Goal: Navigation & Orientation: Find specific page/section

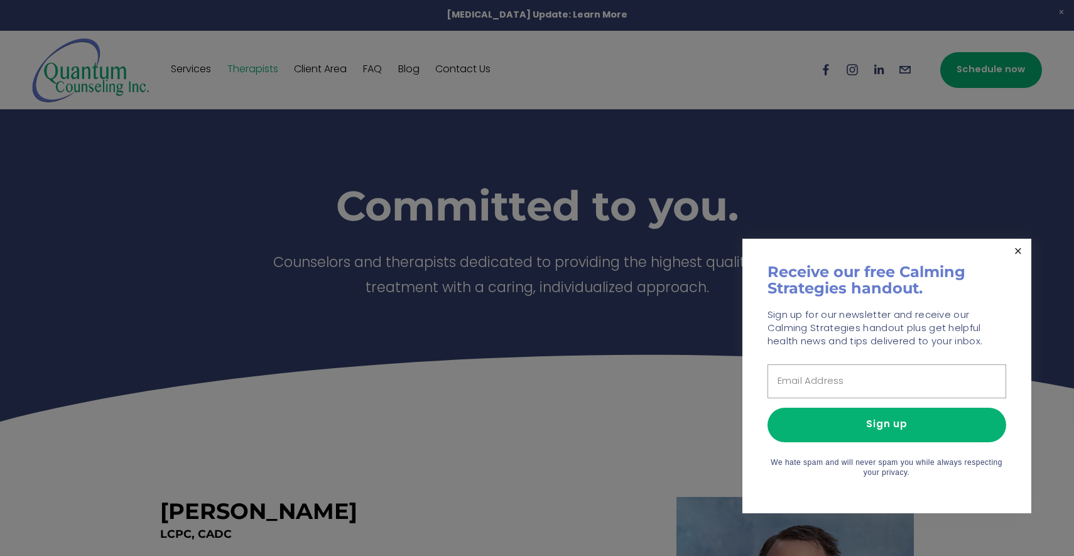
click at [1017, 252] on link "Close" at bounding box center [1018, 252] width 22 height 22
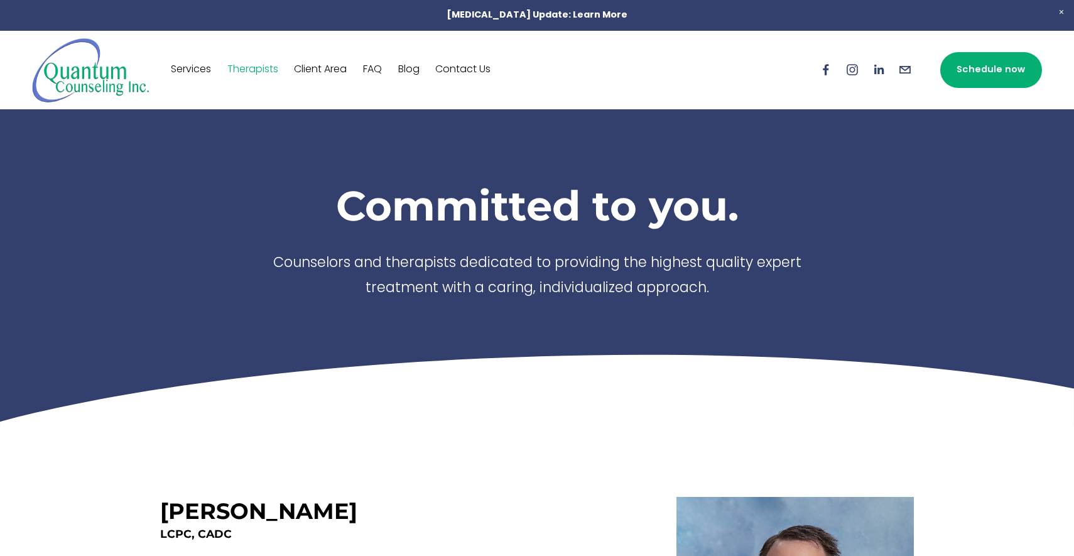
click at [987, 63] on link "Schedule now" at bounding box center [992, 70] width 102 height 36
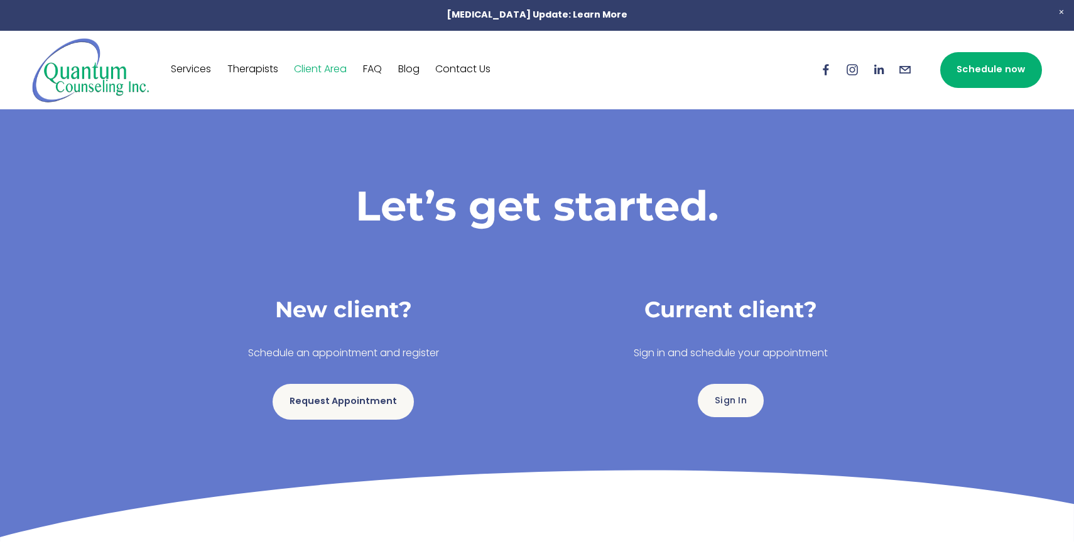
click at [377, 68] on link "FAQ" at bounding box center [372, 70] width 19 height 20
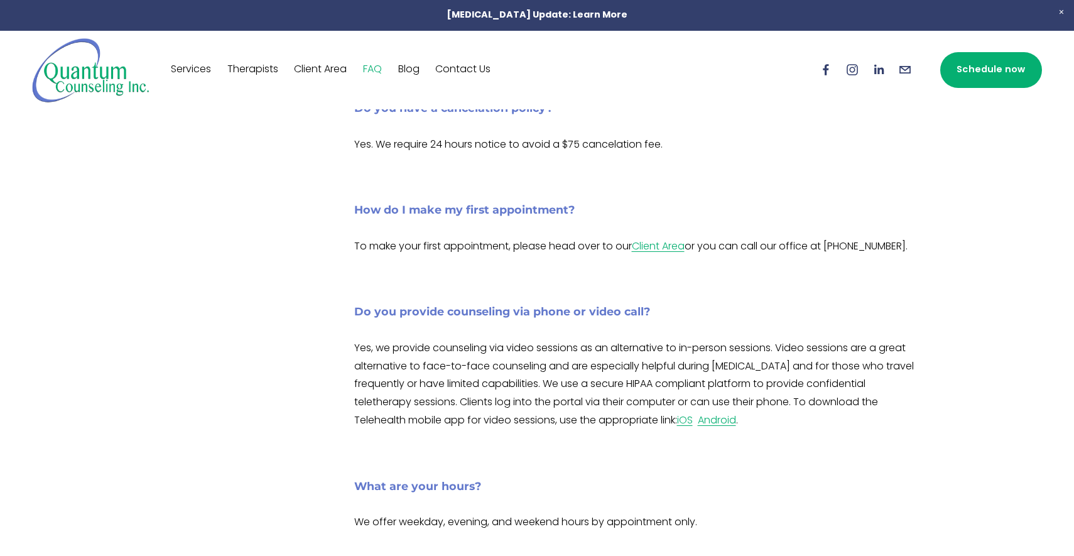
scroll to position [151, 0]
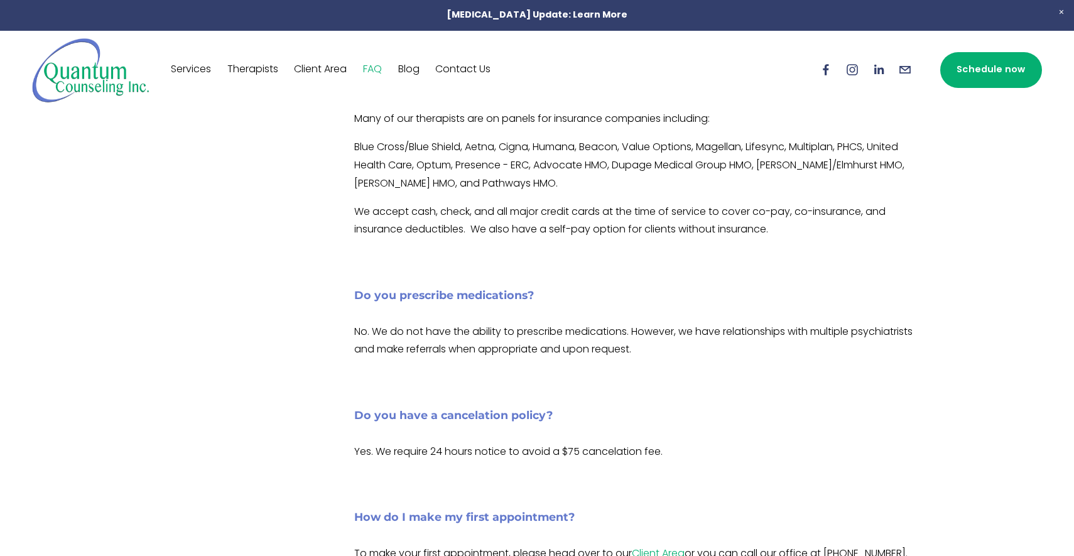
click at [474, 71] on link "Contact Us" at bounding box center [462, 70] width 55 height 20
